Goal: Task Accomplishment & Management: Use online tool/utility

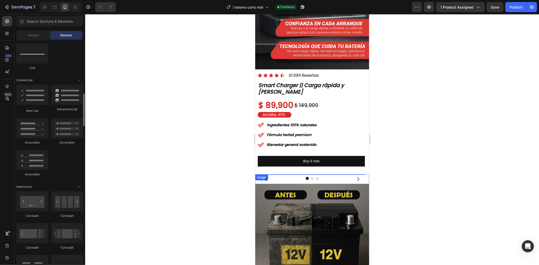
scroll to position [393, 0]
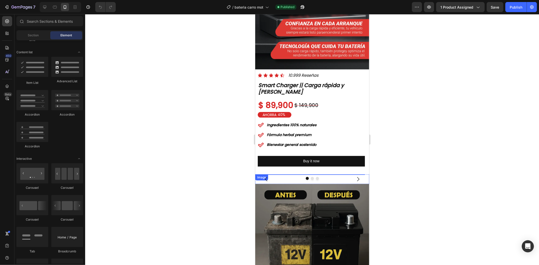
click at [488, 213] on div at bounding box center [312, 139] width 454 height 251
click at [288, 122] on strong "Ingredientes 100% naturales" at bounding box center [292, 124] width 50 height 5
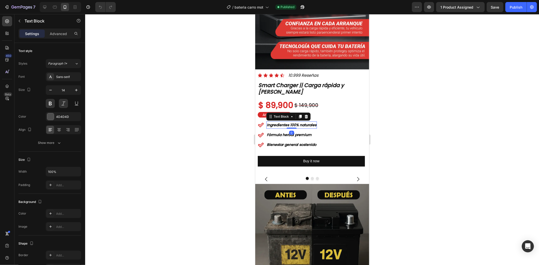
click at [288, 122] on strong "Ingredientes 100% naturales" at bounding box center [292, 124] width 50 height 5
click at [282, 132] on strong "Fórmula herbal premium" at bounding box center [289, 134] width 45 height 5
click at [272, 142] on strong "Bienestar general sostenido" at bounding box center [292, 144] width 50 height 5
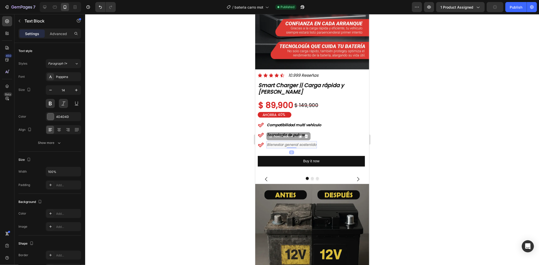
click at [255, 14] on strong "Bienestar general sostenido" at bounding box center [255, 14] width 0 height 0
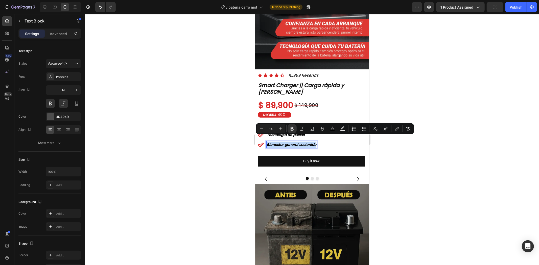
click at [273, 142] on strong "Bienestar general sostenido" at bounding box center [292, 144] width 50 height 5
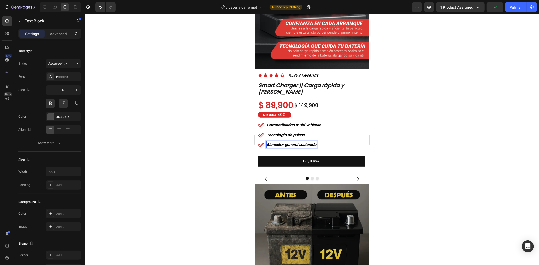
click at [273, 142] on strong "Bienestar general sostenido" at bounding box center [292, 144] width 50 height 5
click at [429, 119] on div at bounding box center [312, 139] width 454 height 251
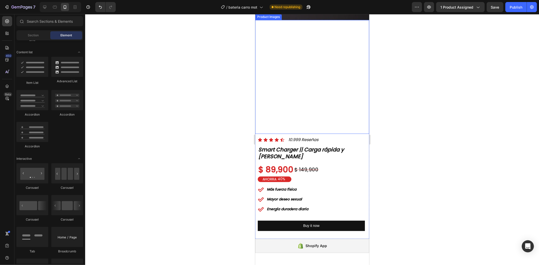
scroll to position [1095, 0]
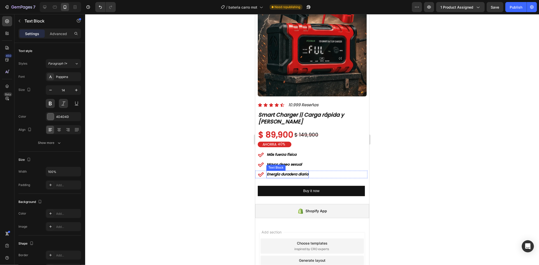
click at [283, 171] on p "Energía duradera diaria" at bounding box center [287, 174] width 41 height 6
click at [295, 162] on strong "Mayor deseo sexual" at bounding box center [284, 164] width 35 height 5
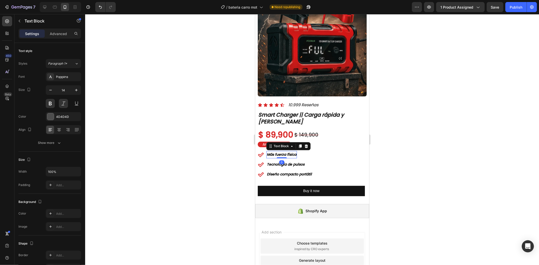
click at [280, 152] on strong "Más fuerza física" at bounding box center [282, 154] width 30 height 5
click at [423, 72] on div at bounding box center [312, 139] width 454 height 251
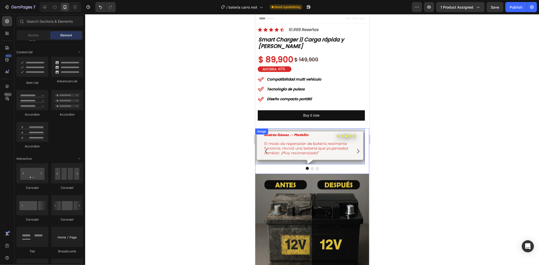
scroll to position [0, 0]
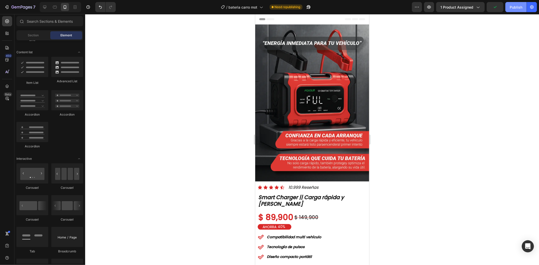
click at [514, 9] on div "Publish" at bounding box center [516, 7] width 13 height 5
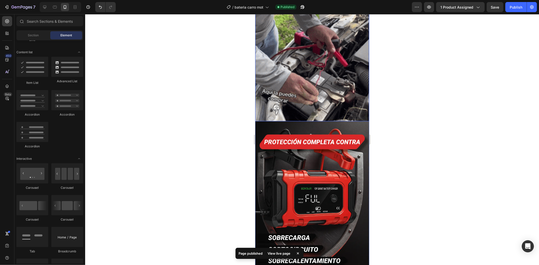
scroll to position [673, 0]
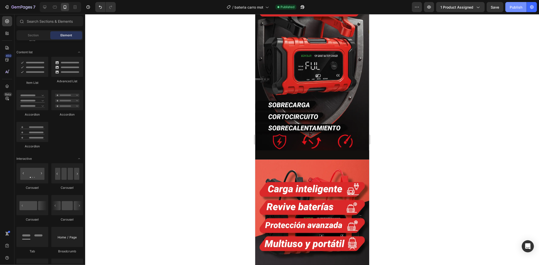
click at [513, 7] on div "Publish" at bounding box center [516, 7] width 13 height 5
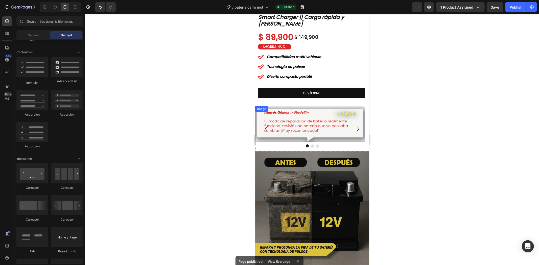
scroll to position [0, 0]
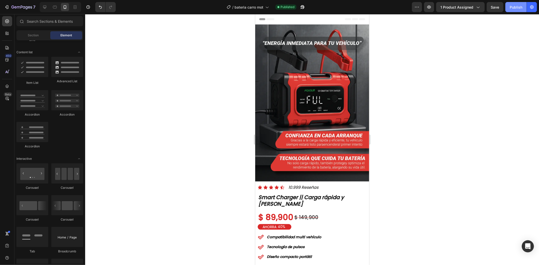
click at [517, 11] on button "Publish" at bounding box center [515, 7] width 21 height 10
click at [521, 5] on div "Publish" at bounding box center [516, 7] width 13 height 5
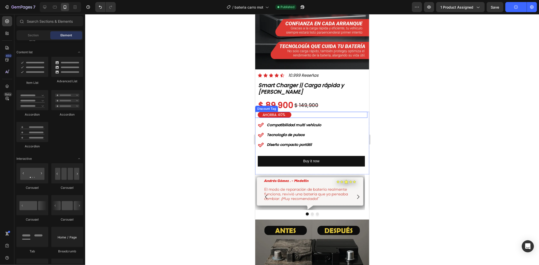
scroll to position [196, 0]
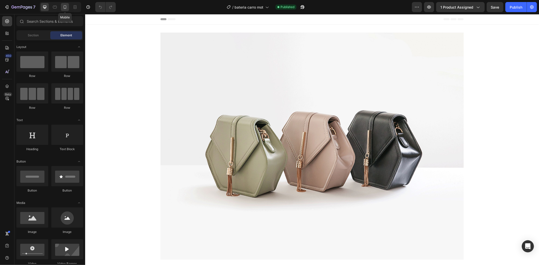
click at [62, 8] on icon at bounding box center [64, 7] width 5 height 5
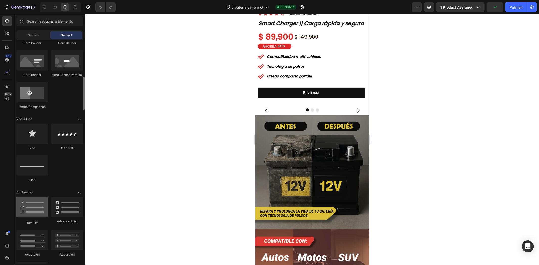
scroll to position [281, 0]
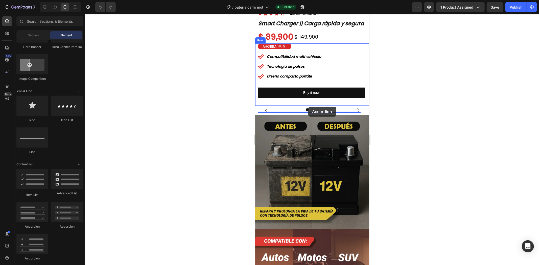
drag, startPoint x: 288, startPoint y: 225, endPoint x: 308, endPoint y: 107, distance: 119.6
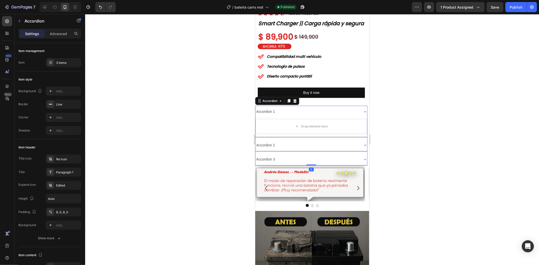
click at [383, 120] on div at bounding box center [312, 139] width 454 height 251
click at [271, 115] on div "Accordion 1" at bounding box center [265, 112] width 20 height 8
click at [271, 115] on p "Accordion 1" at bounding box center [265, 111] width 19 height 6
click at [331, 163] on div "Accordion 3" at bounding box center [307, 159] width 104 height 8
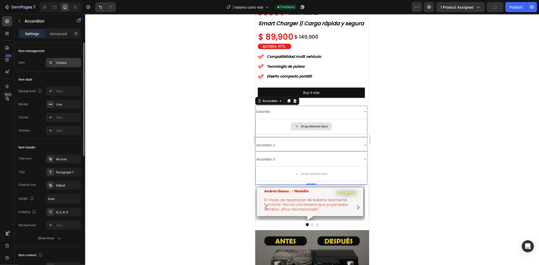
click at [62, 59] on div "3 items" at bounding box center [63, 62] width 35 height 9
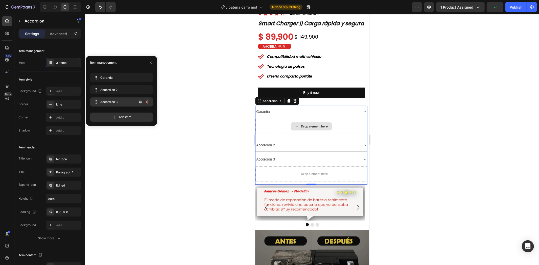
click at [145, 100] on button "button" at bounding box center [147, 102] width 7 height 7
click at [148, 103] on div "Delete" at bounding box center [143, 102] width 9 height 5
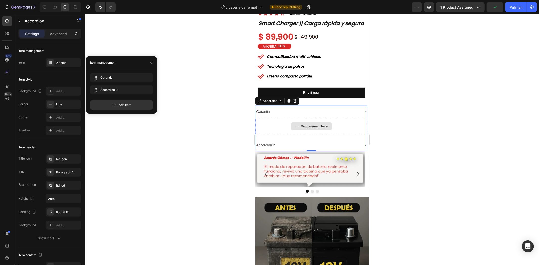
drag, startPoint x: 483, startPoint y: 133, endPoint x: 403, endPoint y: 137, distance: 79.4
click at [480, 133] on div at bounding box center [312, 139] width 454 height 251
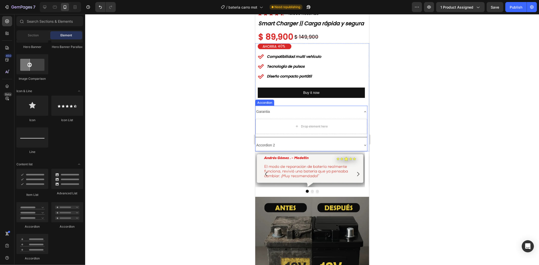
click at [266, 115] on p "Garantia" at bounding box center [263, 111] width 14 height 6
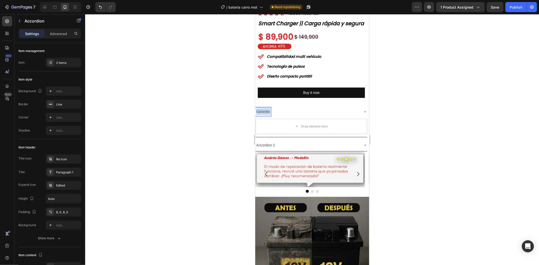
click at [266, 115] on p "Garantia" at bounding box center [263, 111] width 14 height 6
click at [322, 110] on rect "Editor contextual toolbar" at bounding box center [322, 110] width 5 height 1
type input "4D4D4D"
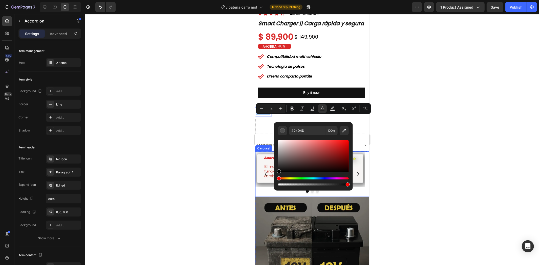
drag, startPoint x: 553, startPoint y: 174, endPoint x: 269, endPoint y: 179, distance: 284.0
type input "000000"
click at [265, 113] on span "Garantia" at bounding box center [263, 111] width 14 height 4
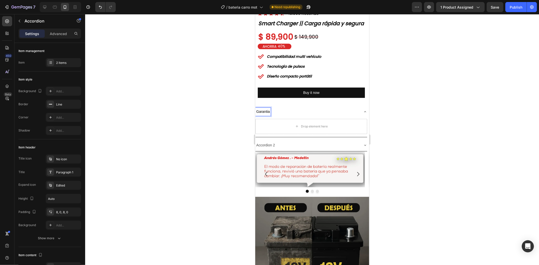
click at [262, 113] on span "Garantia" at bounding box center [263, 111] width 14 height 4
click at [255, 14] on lt-span "Garantía" at bounding box center [255, 14] width 0 height 0
click at [264, 113] on span "Garantía" at bounding box center [263, 111] width 14 height 4
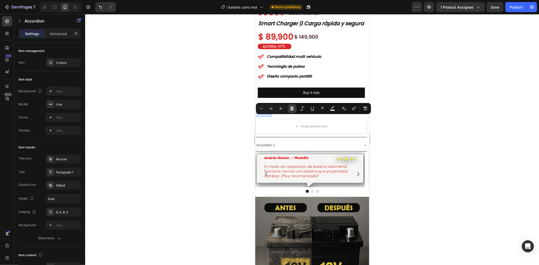
click at [293, 108] on icon "Editor contextual toolbar" at bounding box center [292, 109] width 3 height 4
click at [284, 108] on button "Plus" at bounding box center [280, 108] width 9 height 9
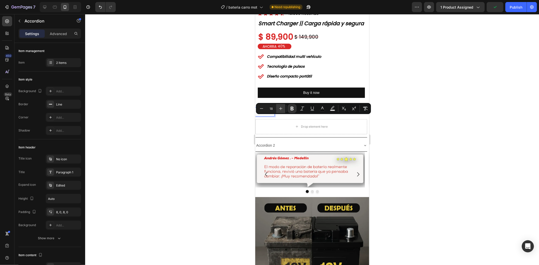
click at [284, 108] on button "Plus" at bounding box center [280, 108] width 9 height 9
click at [283, 108] on button "Plus" at bounding box center [280, 108] width 9 height 9
type input "21"
click at [72, 84] on div "Item style" at bounding box center [49, 80] width 63 height 8
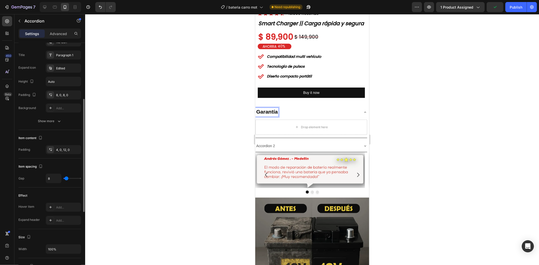
scroll to position [0, 0]
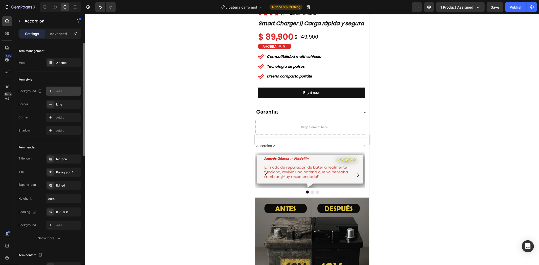
click at [59, 92] on div "Add..." at bounding box center [68, 91] width 24 height 5
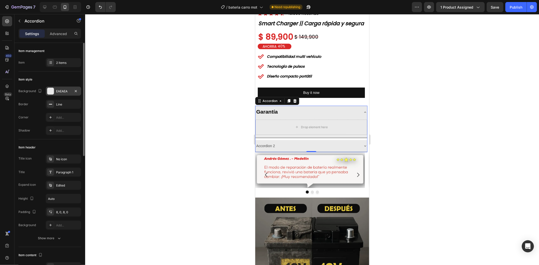
click at [60, 94] on div "EAEAEA" at bounding box center [63, 91] width 35 height 9
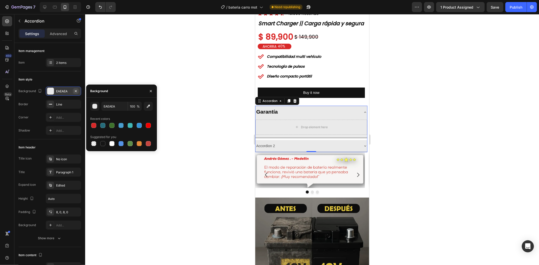
click at [74, 91] on icon "button" at bounding box center [76, 91] width 4 height 4
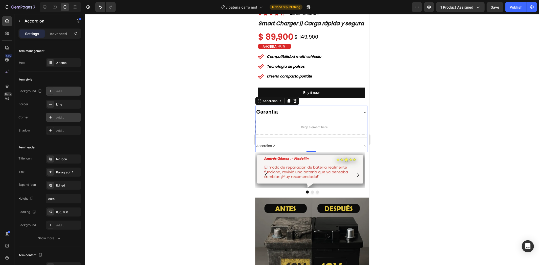
scroll to position [28, 0]
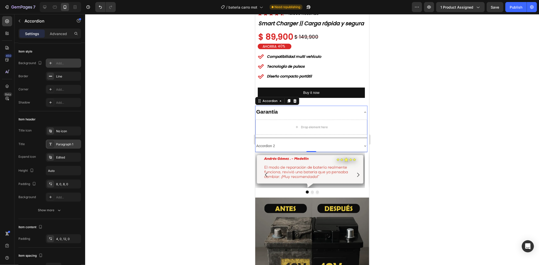
click at [59, 147] on div "Paragraph 1" at bounding box center [68, 144] width 24 height 5
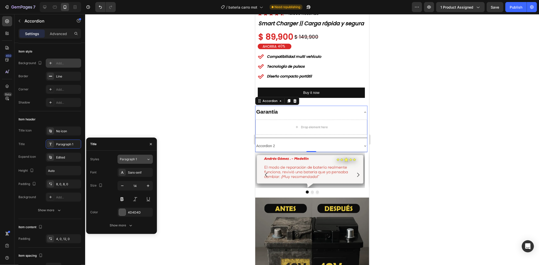
click at [139, 160] on div "Paragraph 1" at bounding box center [130, 159] width 20 height 5
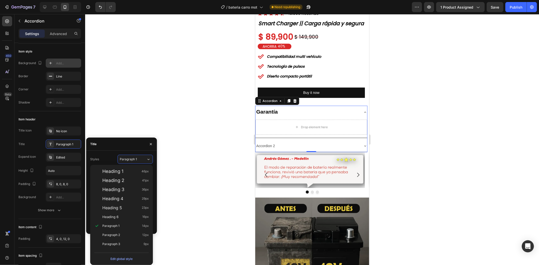
click at [135, 152] on div "Styles Paragraph 1 Font Sans-serif Size 14 Color 4D4D4D Show more" at bounding box center [121, 192] width 71 height 83
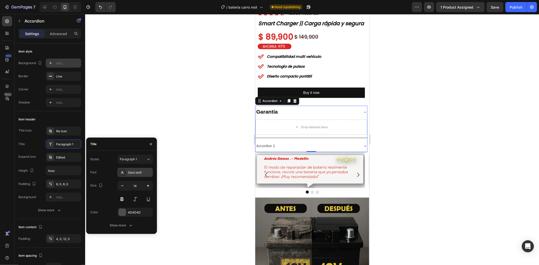
click at [135, 173] on div "Sans-serif" at bounding box center [140, 173] width 24 height 5
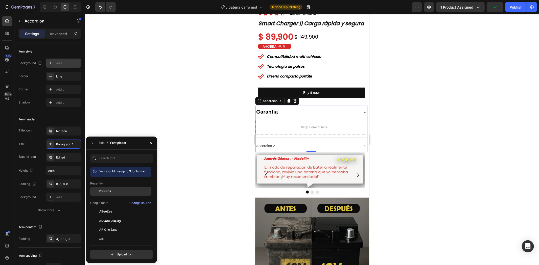
click at [115, 192] on div "Poppins" at bounding box center [124, 191] width 51 height 5
click at [397, 144] on div at bounding box center [312, 139] width 454 height 251
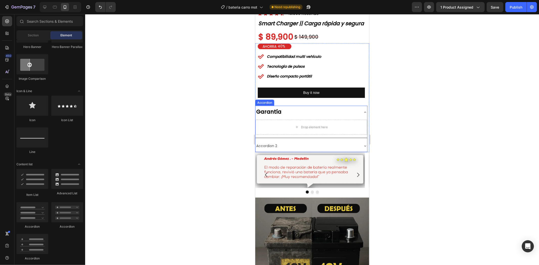
click at [287, 116] on div "Garantía" at bounding box center [307, 112] width 104 height 9
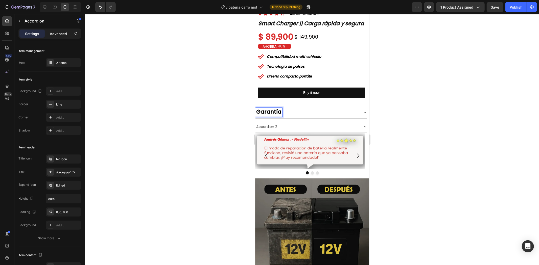
click at [65, 34] on p "Advanced" at bounding box center [58, 33] width 17 height 5
type input "100%"
type input "100"
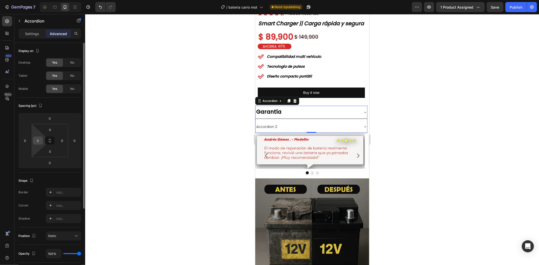
click at [39, 137] on input "0" at bounding box center [38, 141] width 8 height 8
type input "1"
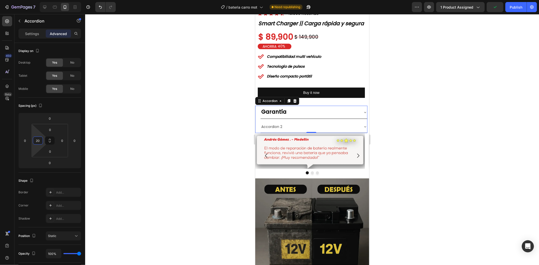
type input "20"
click at [474, 135] on div at bounding box center [312, 139] width 454 height 251
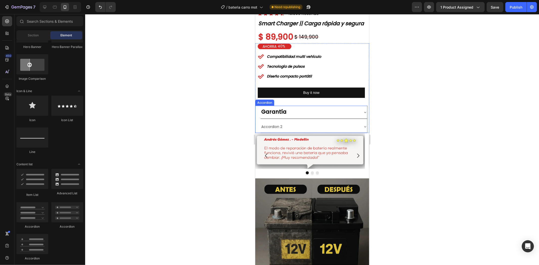
click at [337, 118] on div "Garantía" at bounding box center [313, 112] width 107 height 13
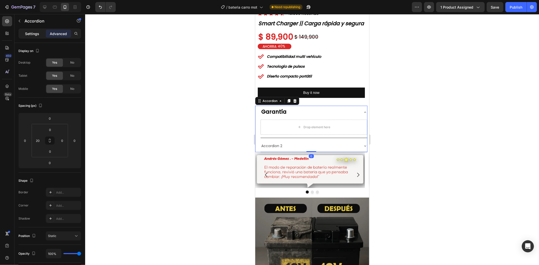
click at [25, 34] on div "Settings" at bounding box center [31, 34] width 25 height 8
type input "8"
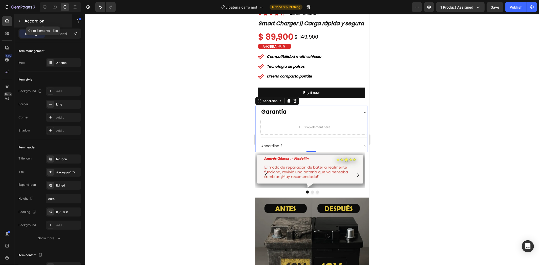
click at [32, 25] on div "Accordion" at bounding box center [43, 20] width 58 height 13
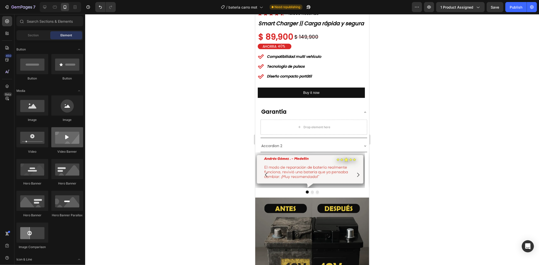
scroll to position [0, 0]
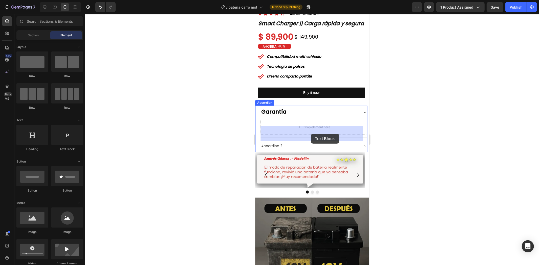
drag, startPoint x: 340, startPoint y: 156, endPoint x: 311, endPoint y: 133, distance: 37.0
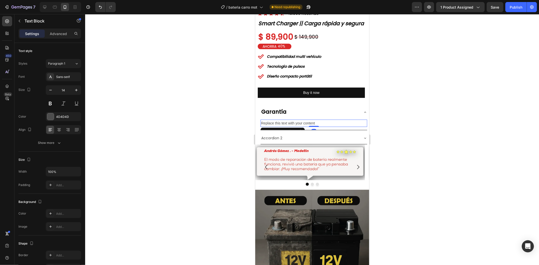
click at [314, 127] on div "Replace this text with your content" at bounding box center [313, 122] width 107 height 7
click at [303, 126] on p "Replace this text with your content" at bounding box center [314, 123] width 106 height 6
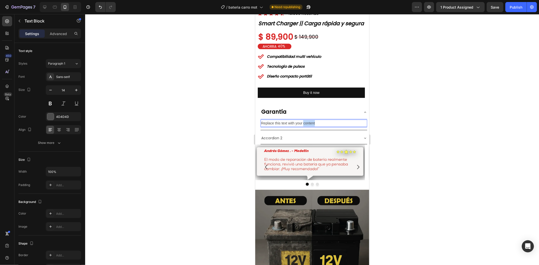
click at [303, 126] on p "Replace this text with your content" at bounding box center [314, 123] width 106 height 6
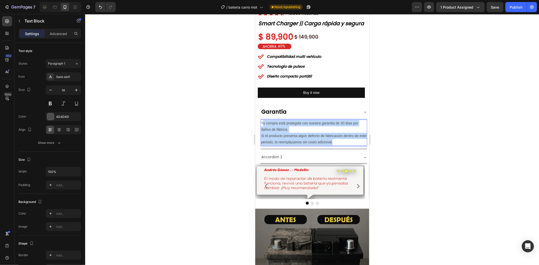
drag, startPoint x: 347, startPoint y: 150, endPoint x: 263, endPoint y: 126, distance: 87.3
click at [263, 126] on p "Tu compra está protegida con nuestra garantía de 30 días por daños de fábrica. …" at bounding box center [314, 133] width 106 height 26
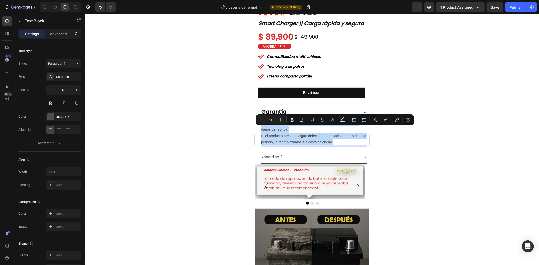
drag, startPoint x: 261, startPoint y: 128, endPoint x: 350, endPoint y: 150, distance: 91.6
click at [350, 146] on p "Tu compra está protegida con nuestra garantía de 30 días por daños de fábrica. …" at bounding box center [314, 133] width 106 height 26
click at [332, 120] on icon "Editor contextual toolbar" at bounding box center [332, 119] width 5 height 5
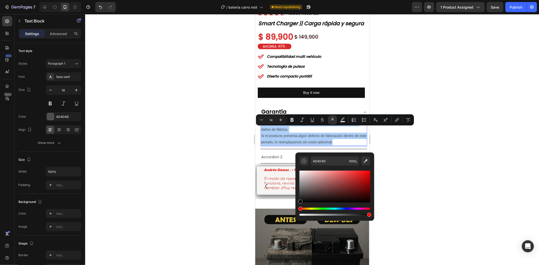
drag, startPoint x: 306, startPoint y: 196, endPoint x: 297, endPoint y: 209, distance: 15.8
click at [297, 209] on div "4D4D4D 100 %" at bounding box center [334, 185] width 79 height 64
type input "000000"
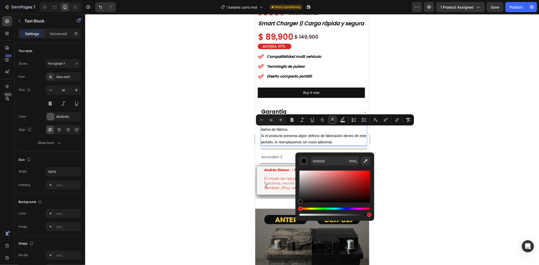
click at [428, 158] on div at bounding box center [312, 139] width 454 height 251
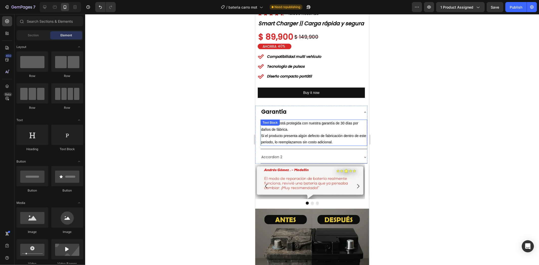
click at [328, 139] on p "Tu compra está protegida con nuestra garantía de 30 días por daños de fábrica. …" at bounding box center [314, 133] width 106 height 26
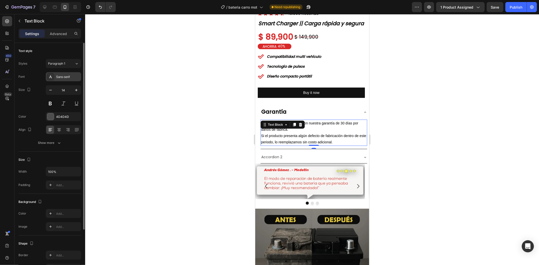
click at [70, 78] on div "Sans-serif" at bounding box center [68, 77] width 24 height 5
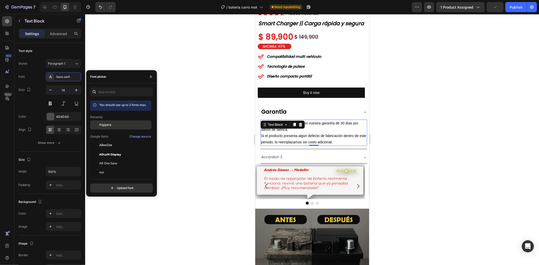
click at [106, 125] on span "Poppins" at bounding box center [105, 125] width 12 height 5
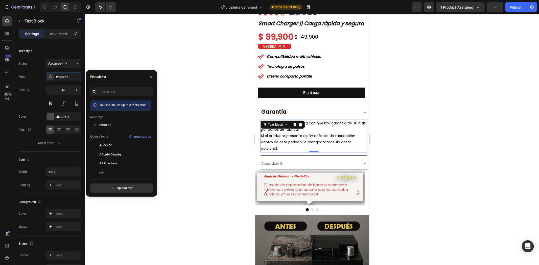
click at [462, 134] on div at bounding box center [312, 139] width 454 height 251
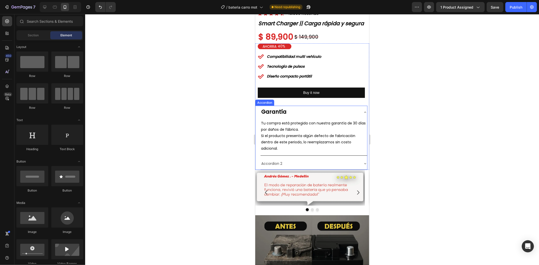
click at [288, 167] on div "Accordion 2" at bounding box center [309, 164] width 99 height 8
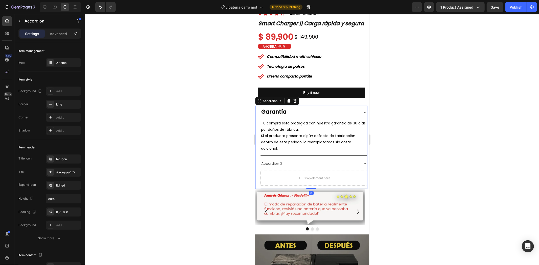
click at [281, 146] on span "Si el producto presenta algún defecto de fabricación dentro de este periodo, lo…" at bounding box center [308, 142] width 94 height 18
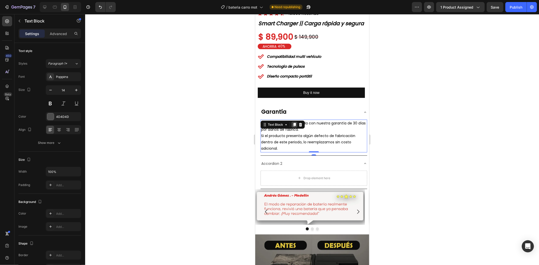
click at [294, 126] on icon at bounding box center [294, 125] width 3 height 4
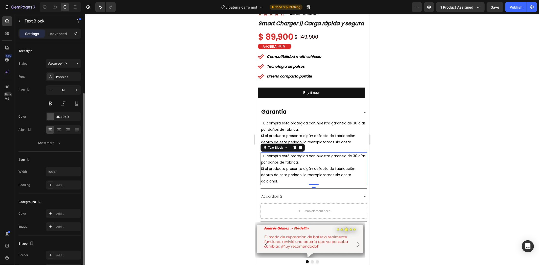
scroll to position [28, 0]
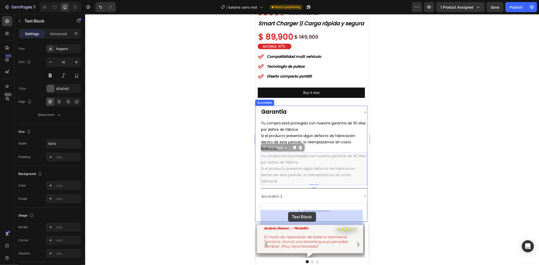
drag, startPoint x: 279, startPoint y: 154, endPoint x: 288, endPoint y: 212, distance: 58.8
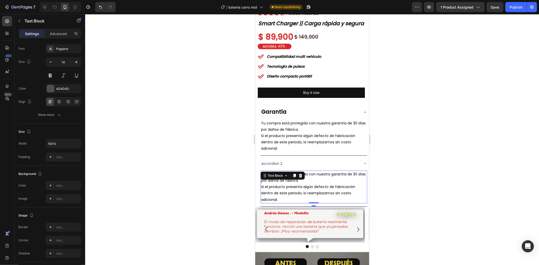
click at [287, 203] on p "Tu compra está protegida con nuestra garantía de 30 días por daños de fábrica. …" at bounding box center [314, 187] width 106 height 32
click at [288, 203] on p "Tu compra está protegida con nuestra garantía de 30 días por daños de fábrica. …" at bounding box center [314, 187] width 106 height 32
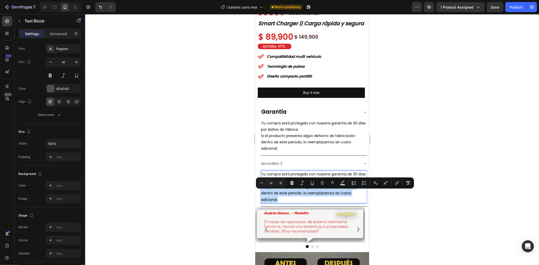
click at [288, 203] on p "Tu compra está protegida con nuestra garantía de 30 días por daños de fábrica. …" at bounding box center [314, 187] width 106 height 32
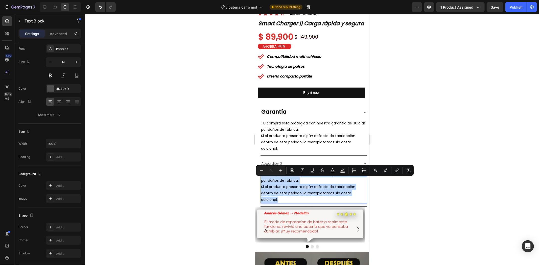
drag, startPoint x: 285, startPoint y: 208, endPoint x: 508, endPoint y: 189, distance: 223.4
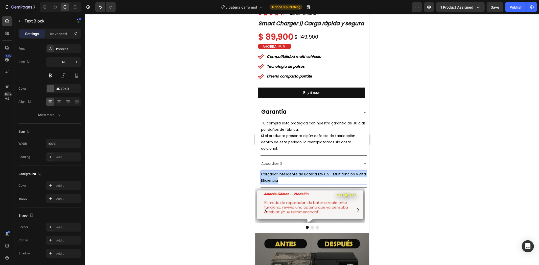
drag, startPoint x: 291, startPoint y: 186, endPoint x: 260, endPoint y: 180, distance: 32.2
click at [260, 180] on div "Garantía Tu compra está protegida con nuestra garantía de 30 días por daños de …" at bounding box center [313, 147] width 107 height 82
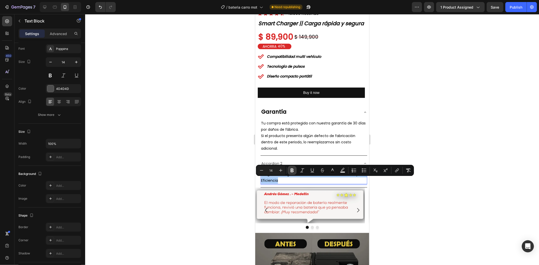
click at [290, 171] on icon "Editor contextual toolbar" at bounding box center [292, 170] width 5 height 5
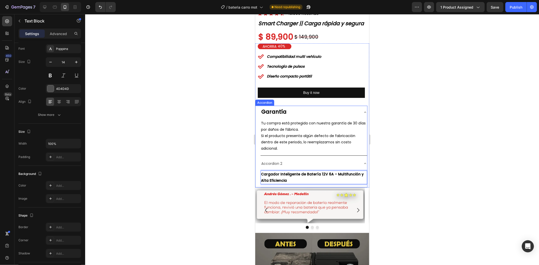
click at [282, 167] on div "Accordion 2" at bounding box center [271, 164] width 22 height 8
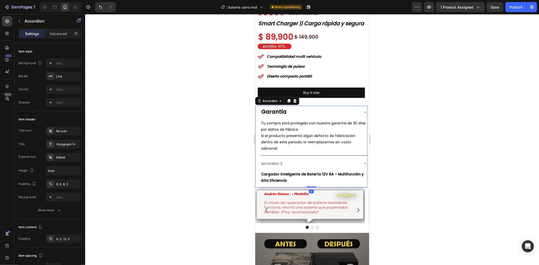
scroll to position [0, 0]
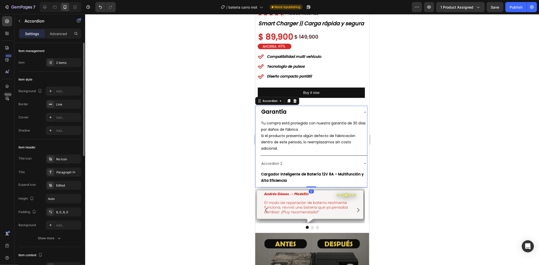
click at [395, 176] on div at bounding box center [312, 139] width 454 height 251
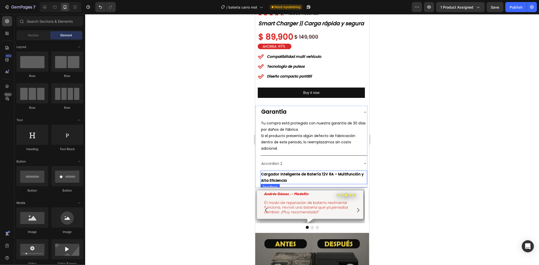
click at [306, 184] on p "Cargador Inteligente de Batería 12V 6A – Multifunción y Alta Eficiencia" at bounding box center [314, 177] width 106 height 13
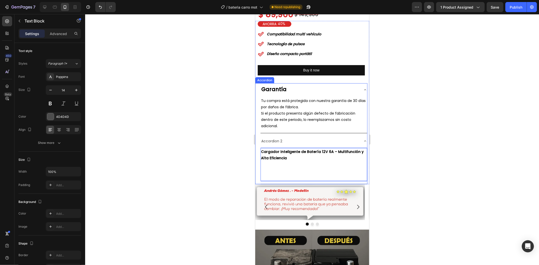
scroll to position [224, 0]
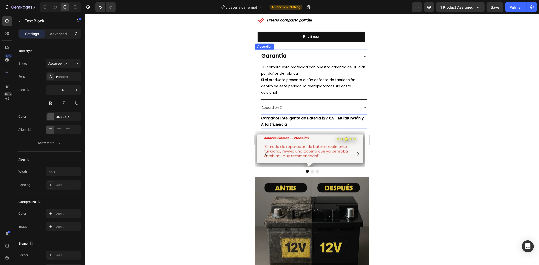
click at [456, 99] on div at bounding box center [312, 139] width 454 height 251
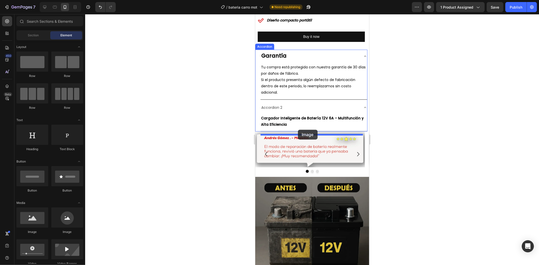
drag, startPoint x: 291, startPoint y: 230, endPoint x: 298, endPoint y: 130, distance: 100.3
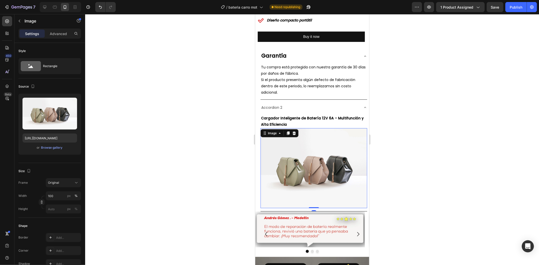
click at [306, 160] on img at bounding box center [313, 168] width 107 height 80
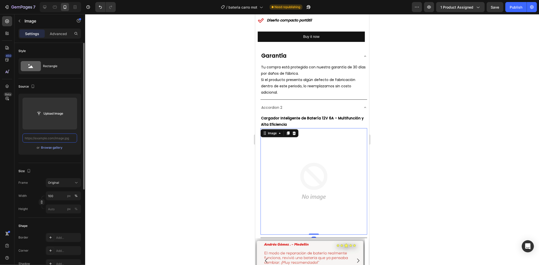
scroll to position [0, 0]
paste input "[URL][DOMAIN_NAME]"
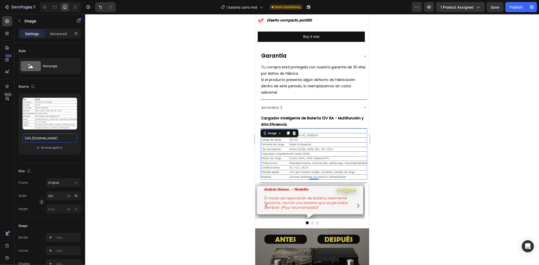
type input "[URL][DOMAIN_NAME]"
click at [401, 117] on div at bounding box center [312, 139] width 454 height 251
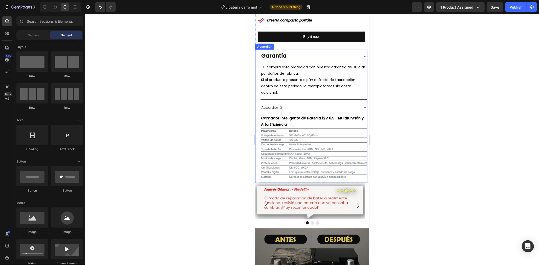
click at [357, 110] on div "Accordion 2" at bounding box center [313, 108] width 107 height 12
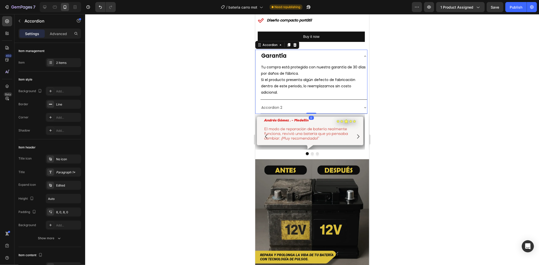
click at [363, 58] on icon at bounding box center [365, 56] width 4 height 4
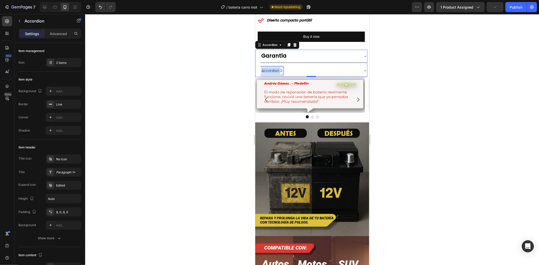
click at [273, 74] on p "Accordion 2" at bounding box center [271, 70] width 21 height 6
click at [271, 74] on p "Datos importantes" at bounding box center [277, 70] width 33 height 6
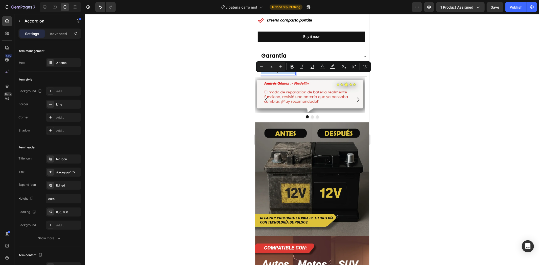
click at [278, 74] on p "Datos importantes" at bounding box center [277, 70] width 33 height 6
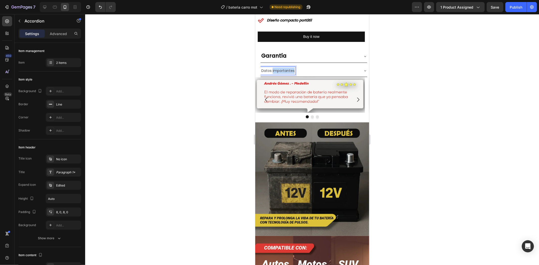
click at [278, 74] on p "Datos importantes" at bounding box center [277, 70] width 33 height 6
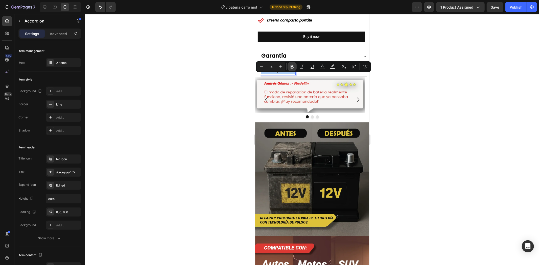
click at [293, 69] on icon "Editor contextual toolbar" at bounding box center [292, 66] width 5 height 5
click at [320, 66] on icon "Editor contextual toolbar" at bounding box center [322, 66] width 5 height 5
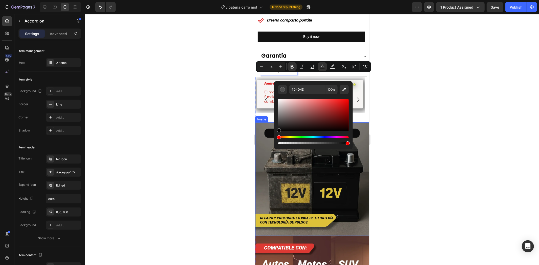
drag, startPoint x: 545, startPoint y: 137, endPoint x: 261, endPoint y: 138, distance: 283.7
type input "000000"
click at [75, 139] on div "Item management Item 2 items" at bounding box center [49, 193] width 63 height 108
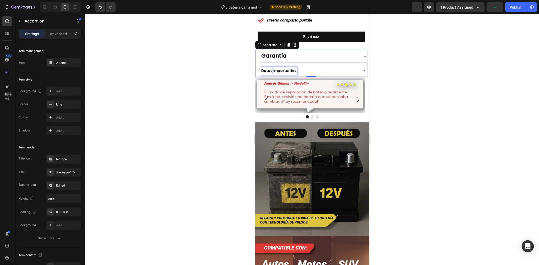
click at [271, 73] on strong "Datos importantes" at bounding box center [278, 70] width 35 height 5
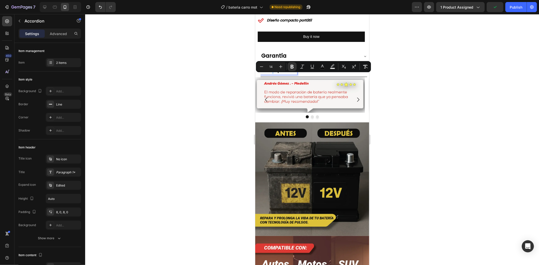
type input "21"
click at [277, 59] on strong "Garantía" at bounding box center [273, 55] width 25 height 7
click at [273, 73] on strong "Datos importantes" at bounding box center [278, 70] width 35 height 5
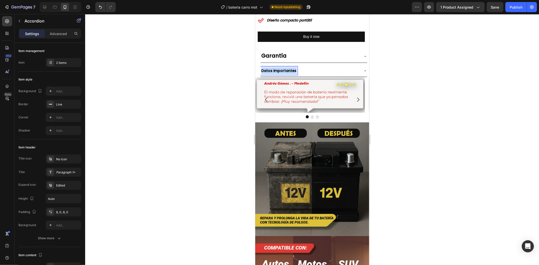
click at [273, 73] on strong "Datos importantes" at bounding box center [278, 70] width 35 height 5
click at [281, 66] on icon "Editor contextual toolbar" at bounding box center [280, 66] width 5 height 5
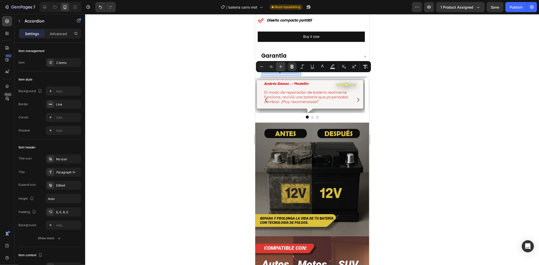
click at [281, 66] on icon "Editor contextual toolbar" at bounding box center [280, 66] width 5 height 5
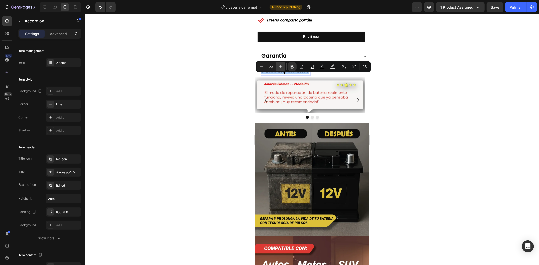
click at [281, 66] on icon "Editor contextual toolbar" at bounding box center [280, 66] width 5 height 5
type input "21"
click at [431, 87] on div at bounding box center [312, 139] width 454 height 251
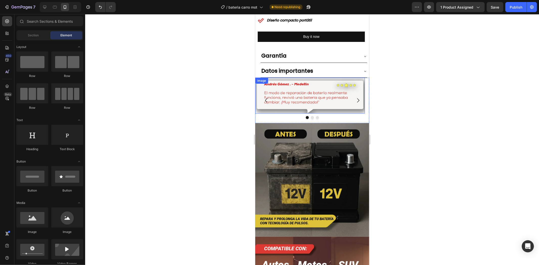
scroll to position [168, 0]
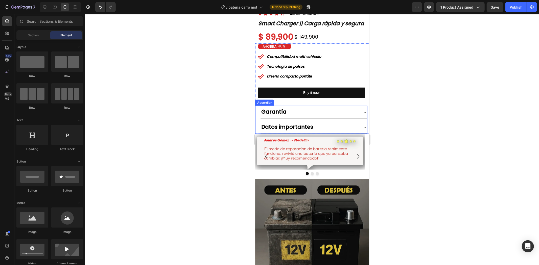
click at [346, 131] on div "Datos importantes" at bounding box center [309, 127] width 99 height 9
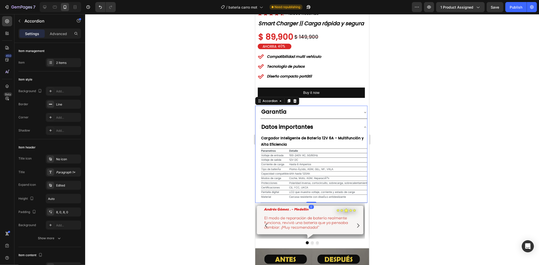
click at [342, 131] on div "Datos importantes" at bounding box center [309, 127] width 99 height 9
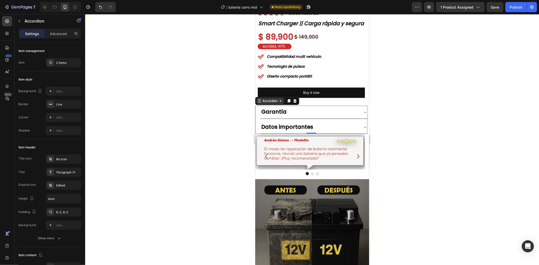
click at [272, 103] on div "Accordion" at bounding box center [269, 101] width 17 height 5
click at [333, 118] on div "Garantía" at bounding box center [313, 112] width 107 height 13
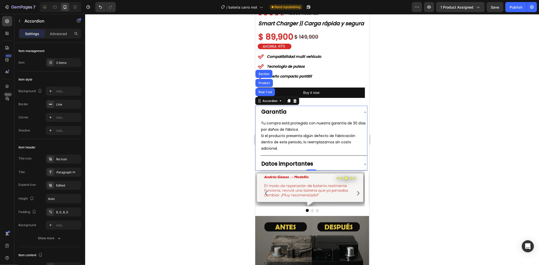
click at [334, 116] on div "Garantía" at bounding box center [309, 112] width 99 height 9
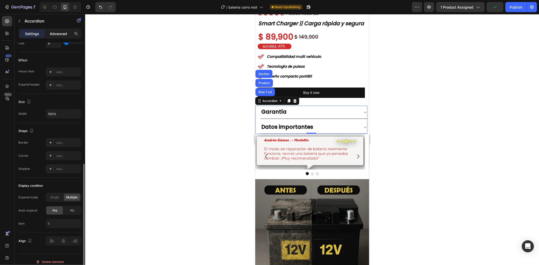
click at [53, 36] on p "Advanced" at bounding box center [58, 33] width 17 height 5
type input "100%"
type input "100"
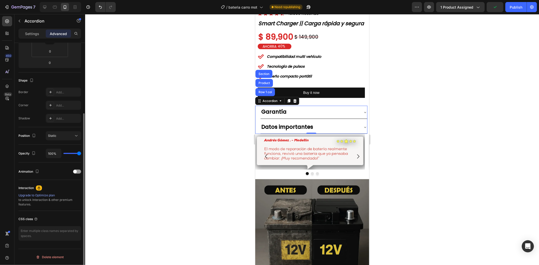
scroll to position [100, 0]
click at [50, 61] on input "0" at bounding box center [50, 63] width 10 height 8
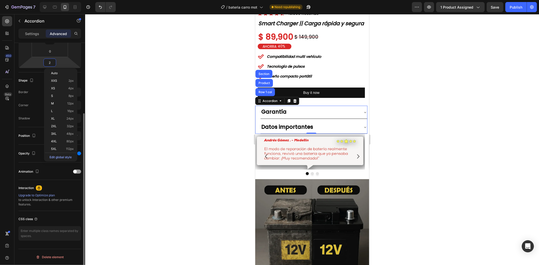
type input "20"
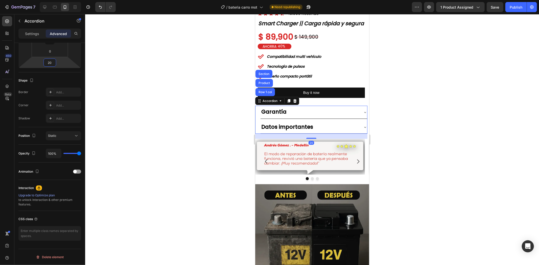
click at [458, 137] on div at bounding box center [312, 139] width 454 height 251
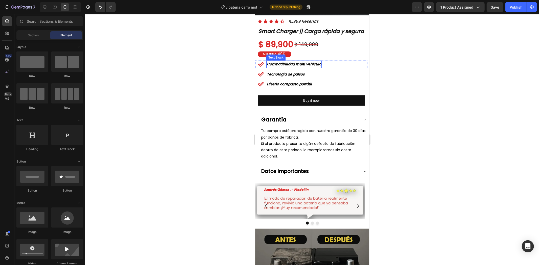
scroll to position [196, 0]
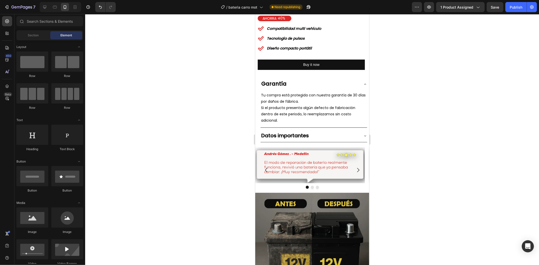
drag, startPoint x: 448, startPoint y: 111, endPoint x: 429, endPoint y: 108, distance: 19.7
click at [448, 111] on div at bounding box center [312, 139] width 454 height 251
click at [336, 86] on div "Garantía" at bounding box center [309, 84] width 99 height 9
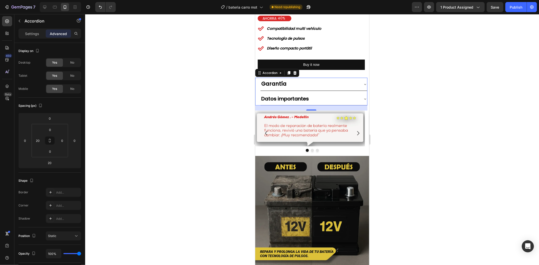
click at [258, 93] on div "Garantía Datos importantes Accordion 20" at bounding box center [311, 92] width 112 height 28
drag, startPoint x: 24, startPoint y: 32, endPoint x: 26, endPoint y: 37, distance: 4.6
click at [24, 32] on div "Settings" at bounding box center [31, 34] width 25 height 8
type input "8"
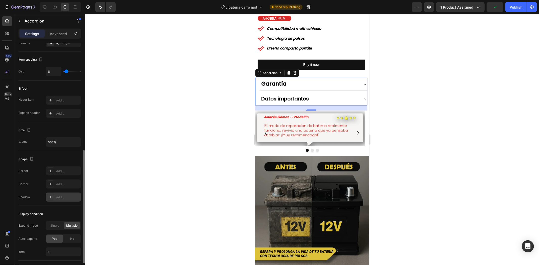
scroll to position [258, 0]
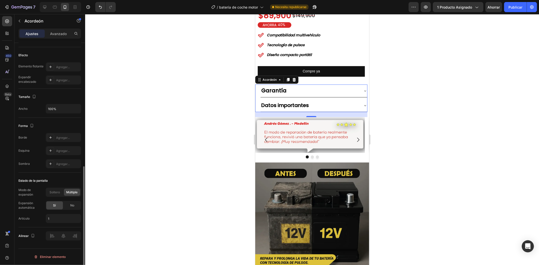
click at [71, 206] on font "No" at bounding box center [72, 206] width 4 height 4
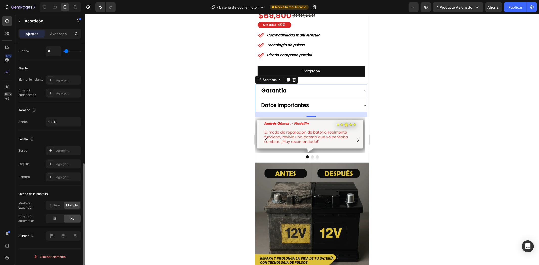
scroll to position [245, 0]
click at [62, 238] on div at bounding box center [63, 236] width 35 height 9
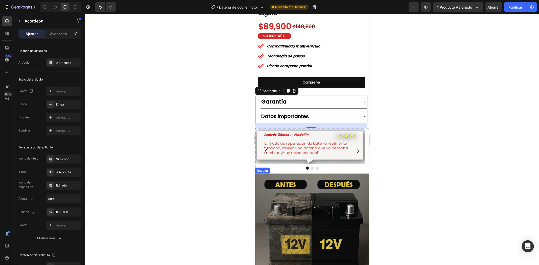
scroll to position [95, 0]
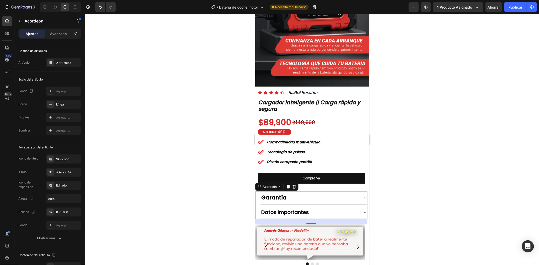
click at [520, 1] on div "7 Historial de versiones / batería de coche motor Necesita republicarse Avance …" at bounding box center [269, 7] width 539 height 14
click at [517, 7] on font "Publicar" at bounding box center [515, 7] width 14 height 4
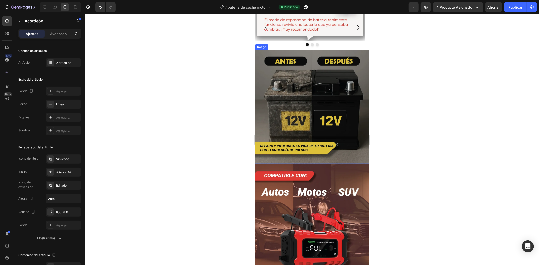
scroll to position [168, 0]
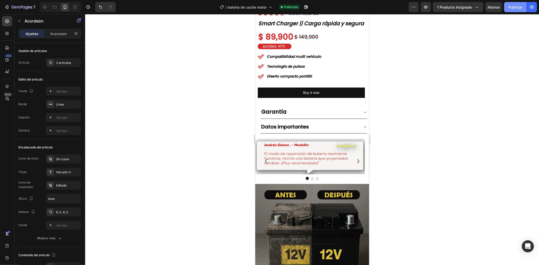
click at [518, 5] on font "Publicar" at bounding box center [515, 7] width 14 height 4
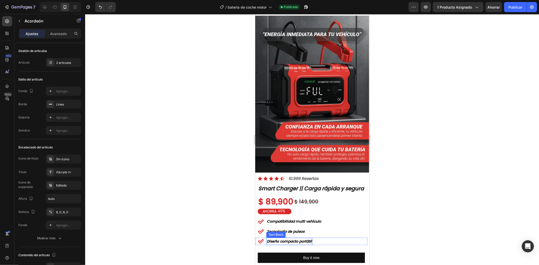
scroll to position [0, 0]
